Goal: Information Seeking & Learning: Learn about a topic

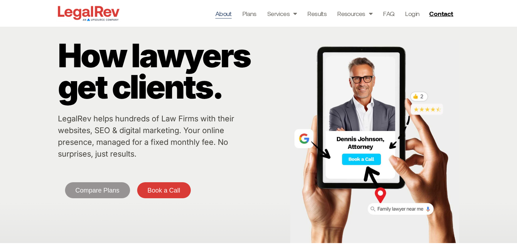
click at [230, 12] on link "About" at bounding box center [223, 14] width 16 height 10
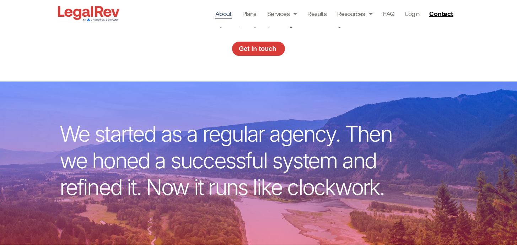
scroll to position [107, 0]
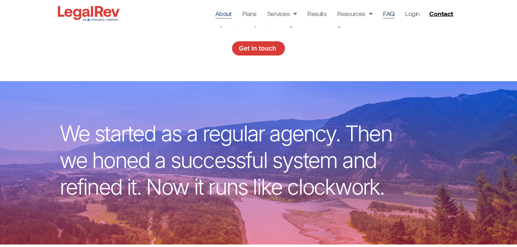
click at [389, 9] on link "FAQ" at bounding box center [388, 14] width 11 height 10
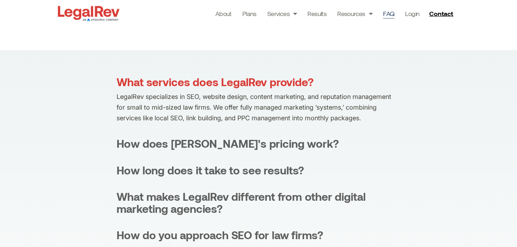
scroll to position [131, 0]
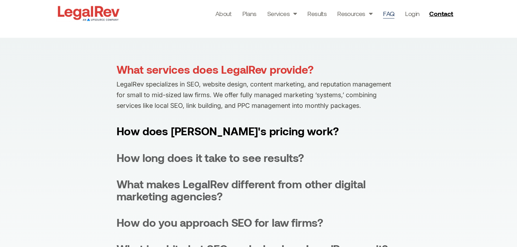
click at [274, 129] on div "How does [PERSON_NAME]'s pricing work?" at bounding box center [228, 131] width 223 height 12
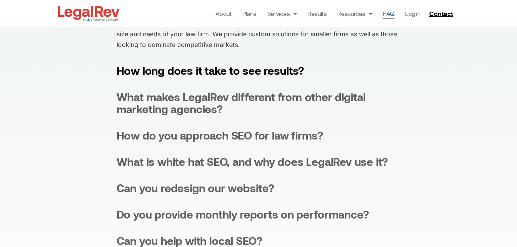
scroll to position [219, 0]
click at [250, 67] on div "How long does it take to see results?" at bounding box center [211, 70] width 188 height 12
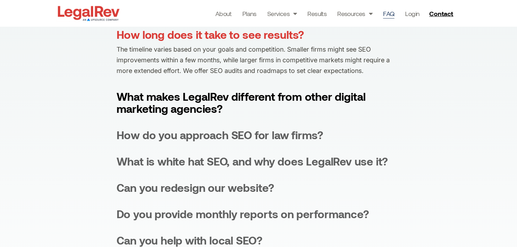
click at [252, 90] on div "What makes LegalRev different from other digital marketing agencies?" at bounding box center [259, 102] width 284 height 24
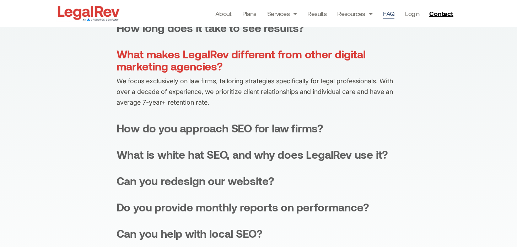
scroll to position [227, 0]
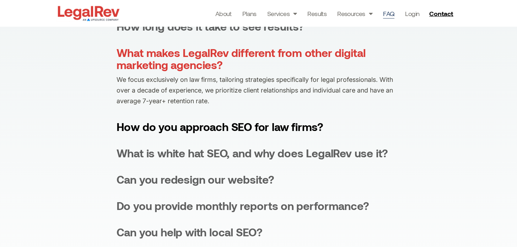
click at [252, 127] on div "How do you approach SEO for law firms?" at bounding box center [220, 127] width 207 height 12
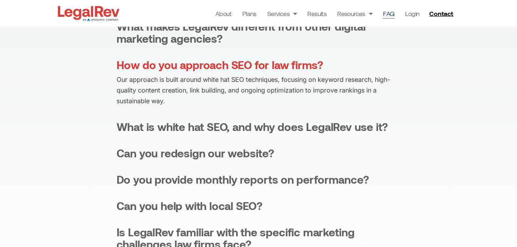
scroll to position [259, 0]
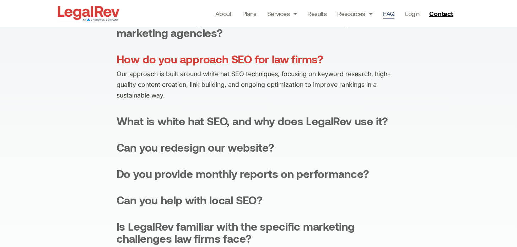
click at [252, 127] on div "What is white hat SEO, and why does LegalRev use it?" at bounding box center [253, 121] width 272 height 12
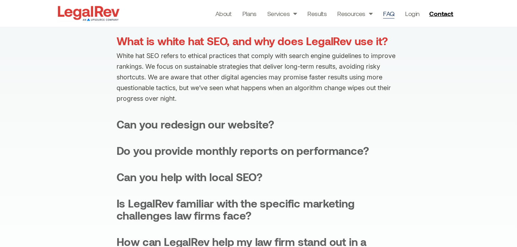
scroll to position [333, 0]
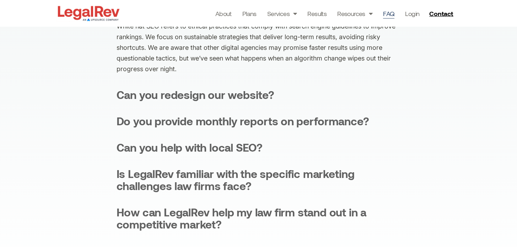
click at [244, 104] on div "What services does LegalRev provide? LegalRev specializes in SEO, website desig…" at bounding box center [259, 59] width 284 height 395
click at [242, 100] on div "Can you redesign our website?" at bounding box center [196, 95] width 158 height 12
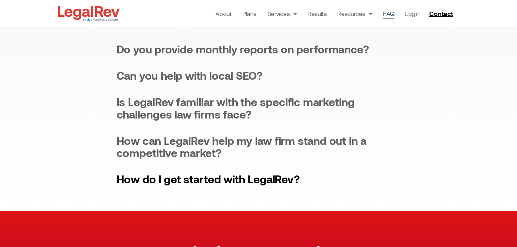
click at [256, 176] on div "How do I get started with LegalRev?" at bounding box center [209, 179] width 184 height 12
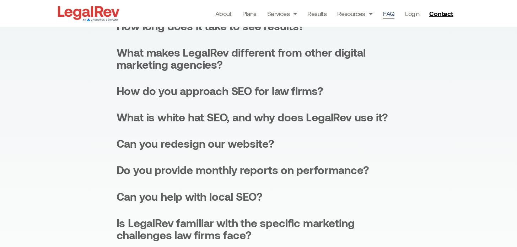
scroll to position [0, 0]
